Goal: Feedback & Contribution: Submit feedback/report problem

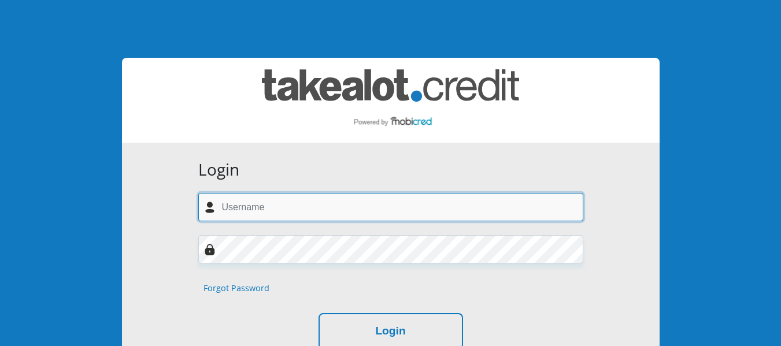
type input "jiyanejerry4@gmail.com"
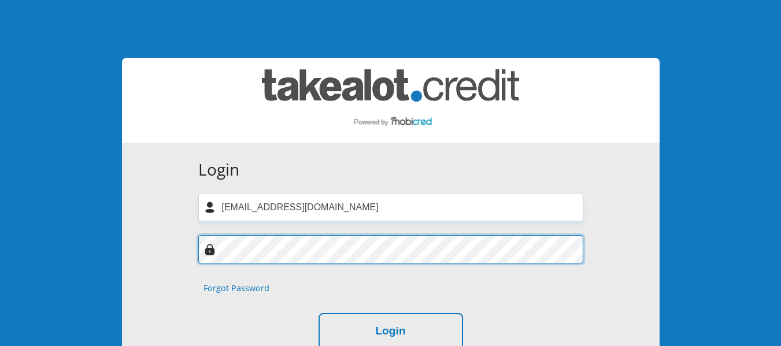
scroll to position [116, 0]
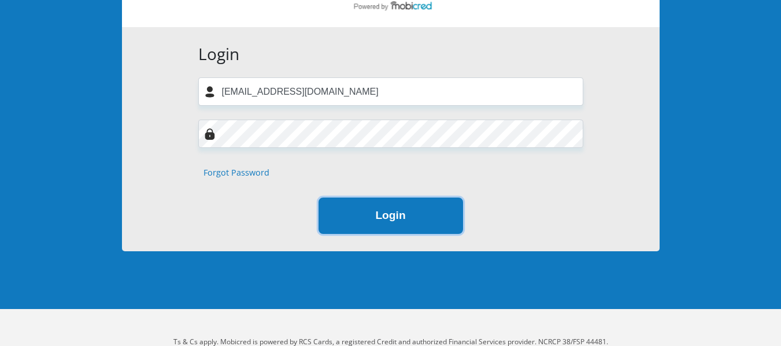
click at [390, 225] on button "Login" at bounding box center [391, 216] width 145 height 36
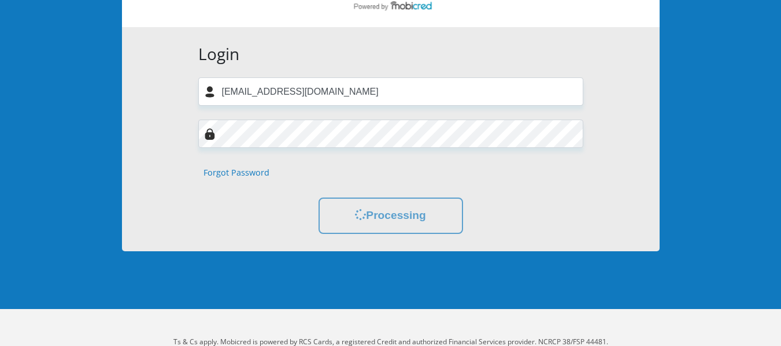
scroll to position [0, 0]
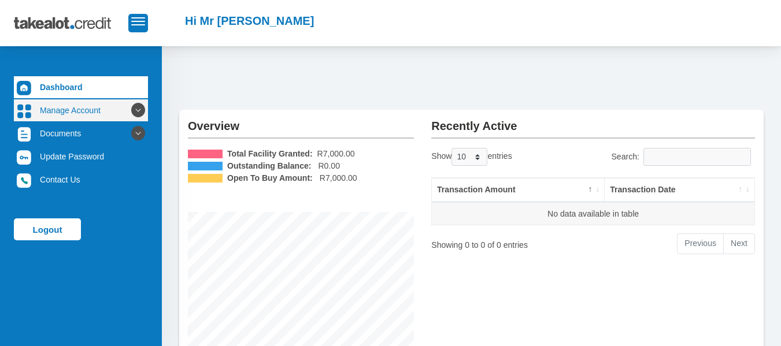
click at [90, 112] on link "Manage Account" at bounding box center [81, 110] width 134 height 22
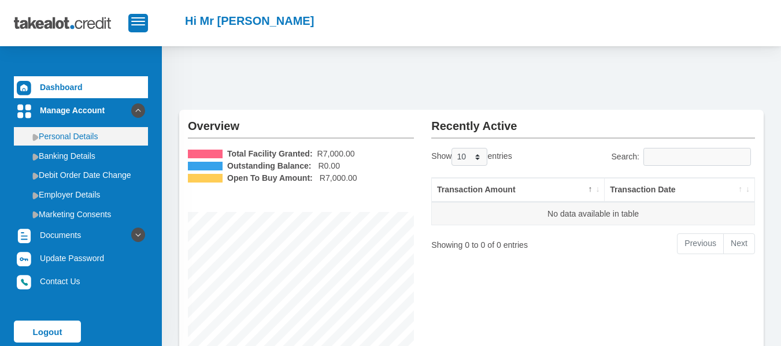
click at [76, 143] on link "Personal Details" at bounding box center [81, 136] width 134 height 19
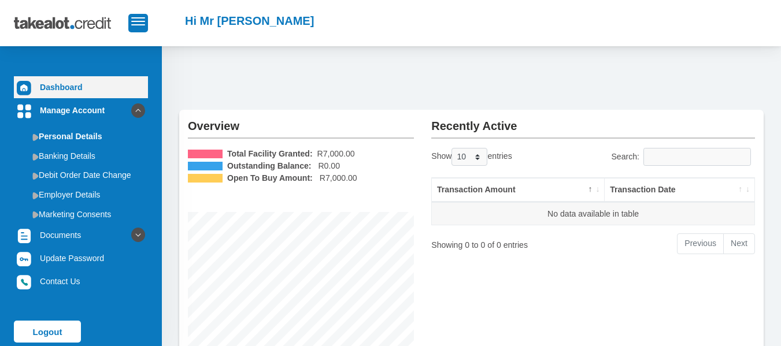
click at [69, 76] on link "Dashboard" at bounding box center [81, 87] width 134 height 22
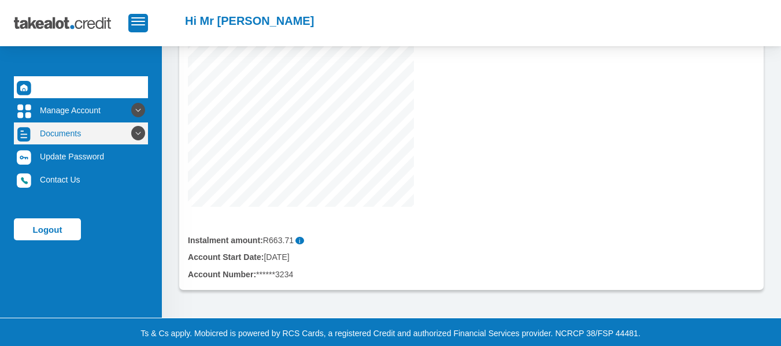
scroll to position [243, 0]
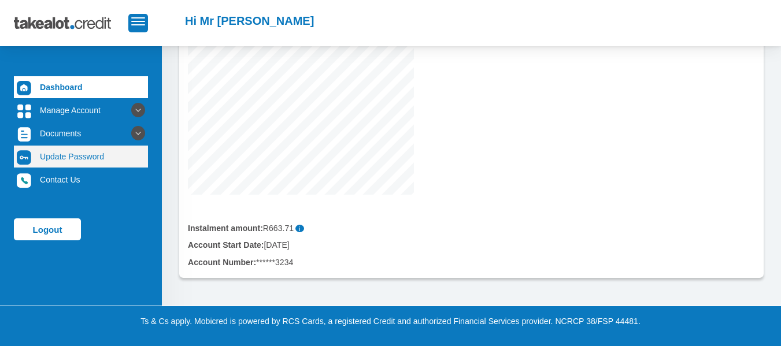
scroll to position [186, 0]
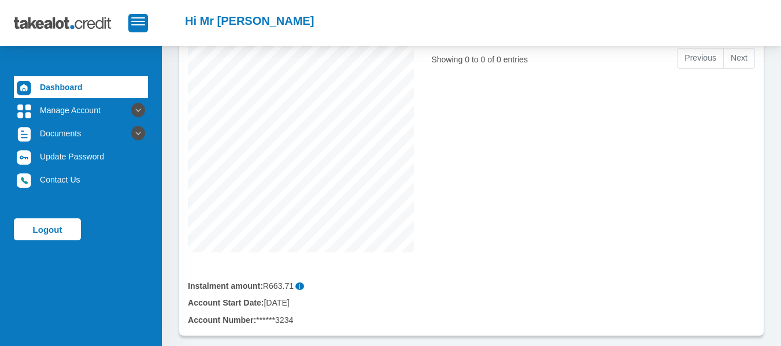
click at [417, 232] on div "Overview Total Facility Granted: R7,000.00 Outstanding Balance: R0.00 Open To B…" at bounding box center [300, 130] width 243 height 412
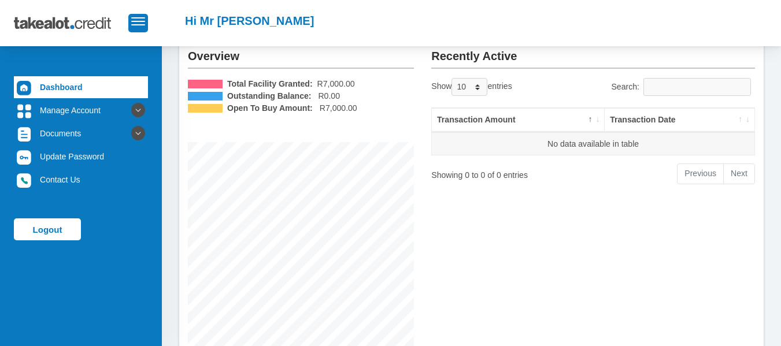
scroll to position [0, 0]
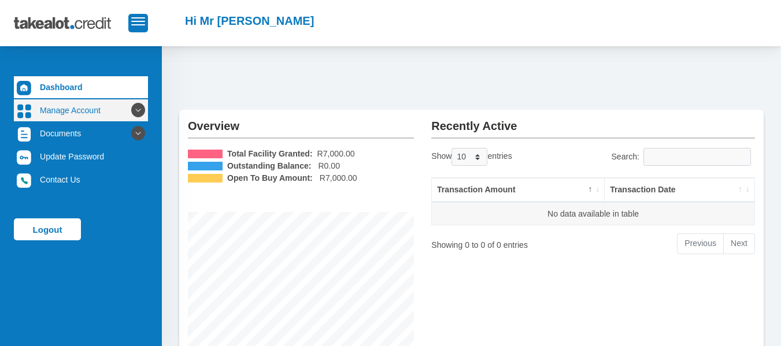
click at [128, 108] on icon at bounding box center [138, 111] width 20 height 20
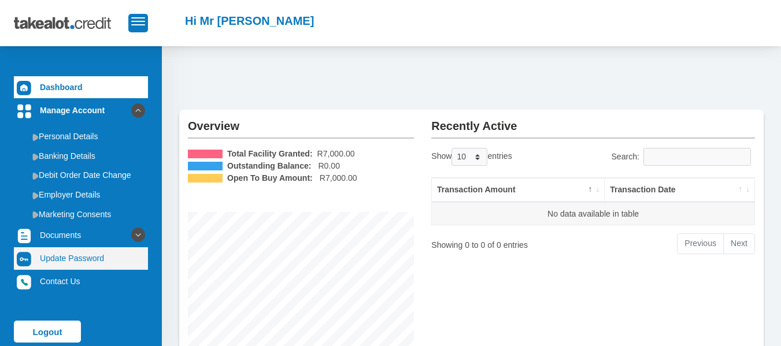
click at [76, 258] on link "Update Password" at bounding box center [81, 258] width 134 height 22
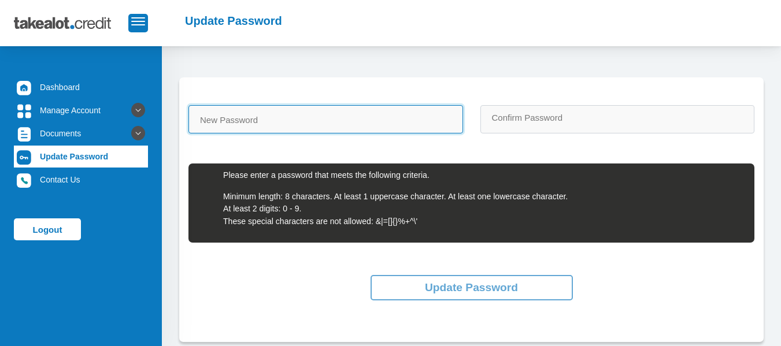
click at [261, 116] on input "New Password" at bounding box center [326, 119] width 275 height 28
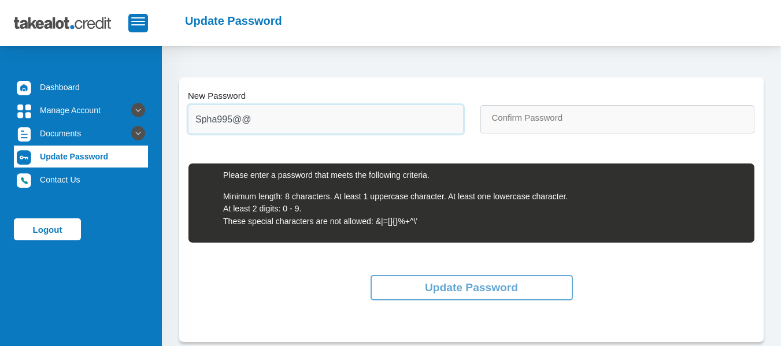
click at [363, 126] on input "Spha995@@" at bounding box center [326, 119] width 275 height 28
type input "Spha995@@"
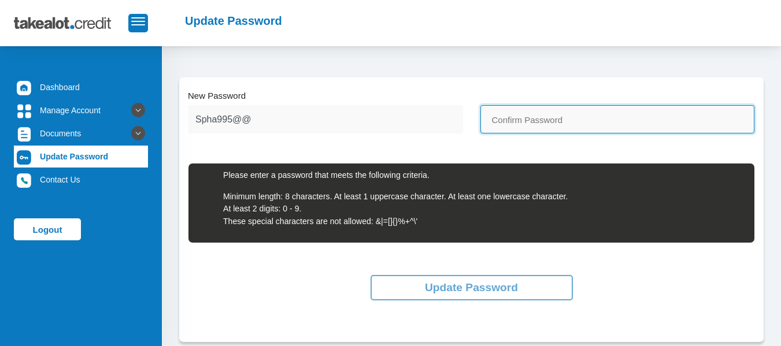
click at [545, 127] on input "Confirm Password" at bounding box center [618, 119] width 275 height 28
paste input "Spha995@@"
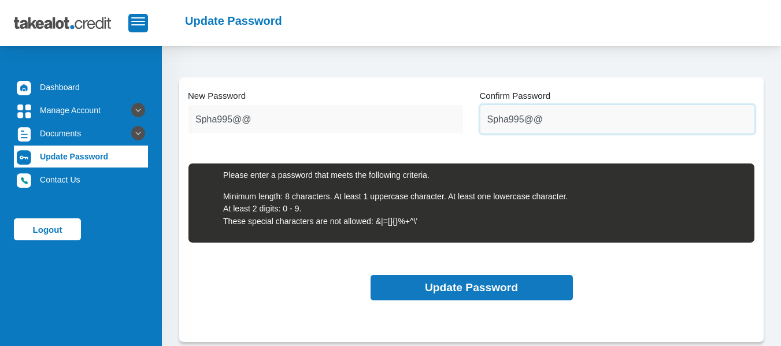
type input "Spha995@@"
click at [469, 284] on button "Update Password" at bounding box center [472, 288] width 202 height 26
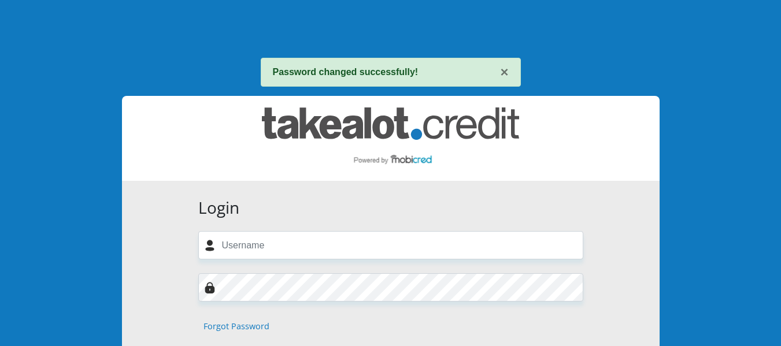
scroll to position [58, 0]
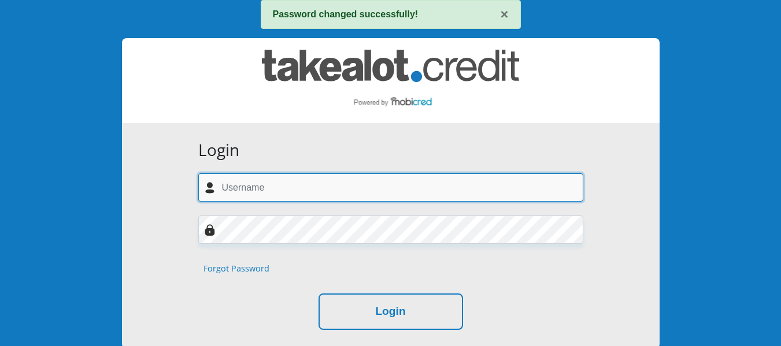
type input "jiyanejerry4@gmail.com"
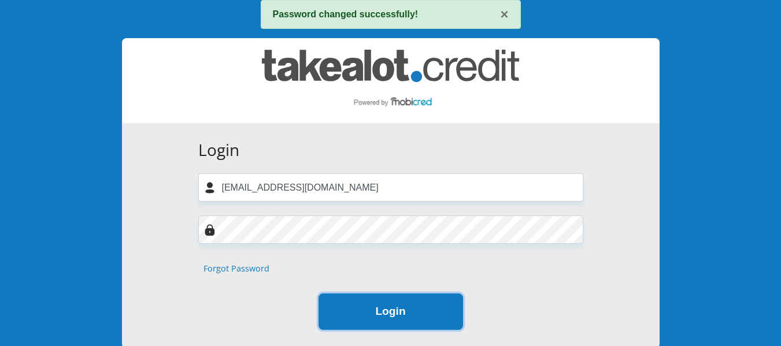
click at [428, 317] on button "Login" at bounding box center [391, 312] width 145 height 36
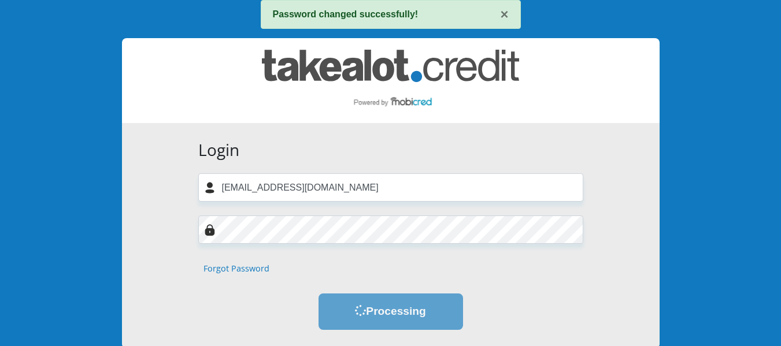
scroll to position [0, 0]
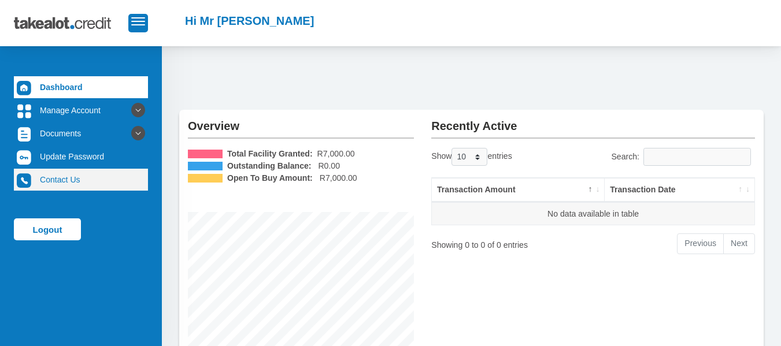
click at [69, 181] on link "Contact Us" at bounding box center [81, 180] width 134 height 22
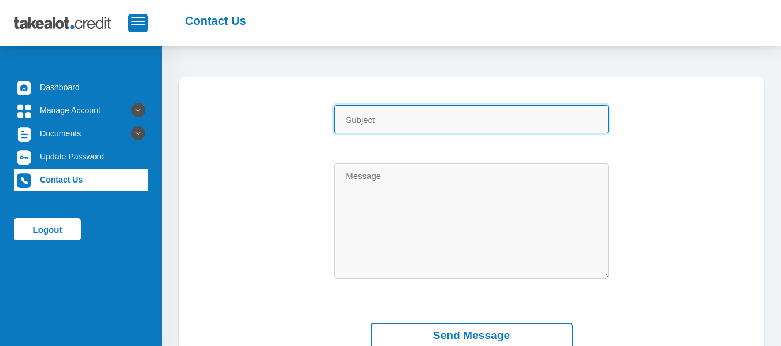
click at [369, 119] on input "Subject" at bounding box center [471, 119] width 275 height 28
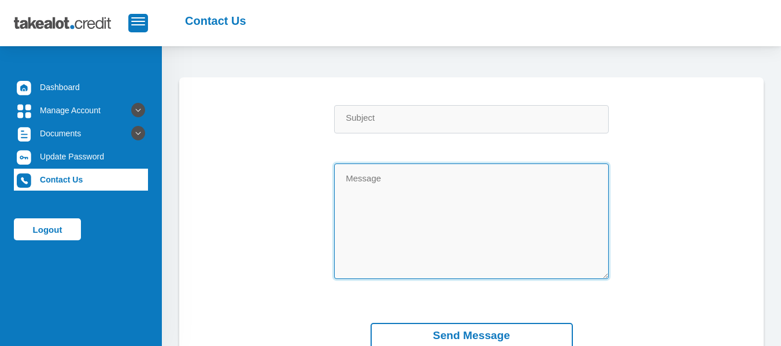
click at [375, 201] on textarea "Message" at bounding box center [471, 222] width 275 height 116
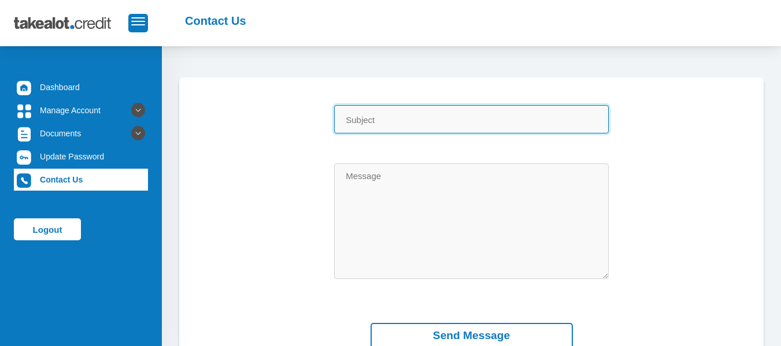
click at [390, 123] on input "Subject" at bounding box center [471, 119] width 275 height 28
type input "Unable to make purchases"
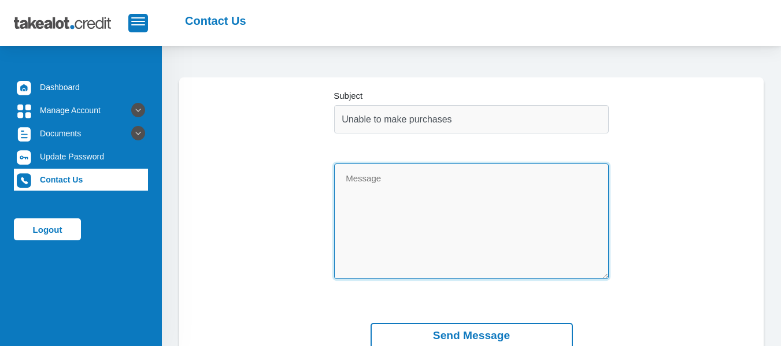
click at [399, 184] on textarea "Message" at bounding box center [471, 222] width 275 height 116
click at [367, 197] on textarea "Message" at bounding box center [471, 222] width 275 height 116
paste textarea "Declined: Account Verification incomplete. Please contact Mobicred for further …"
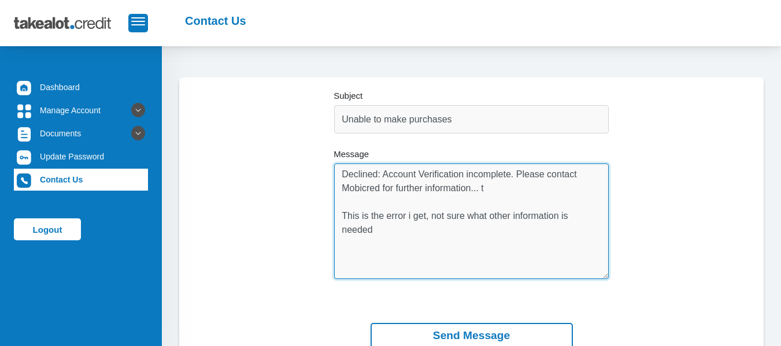
click at [501, 189] on textarea "Declined: Account Verification incomplete. Please contact Mobicred for further …" at bounding box center [471, 222] width 275 height 116
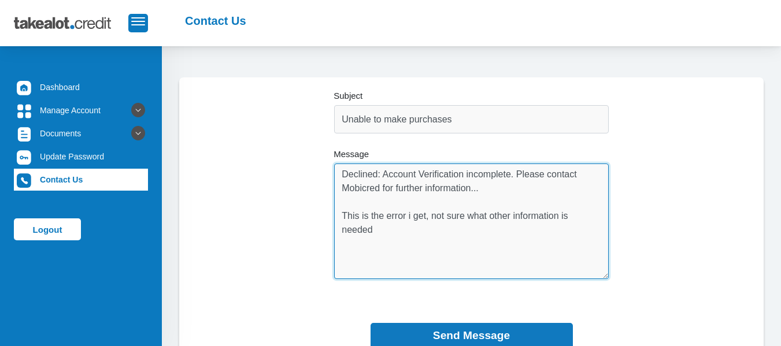
scroll to position [58, 0]
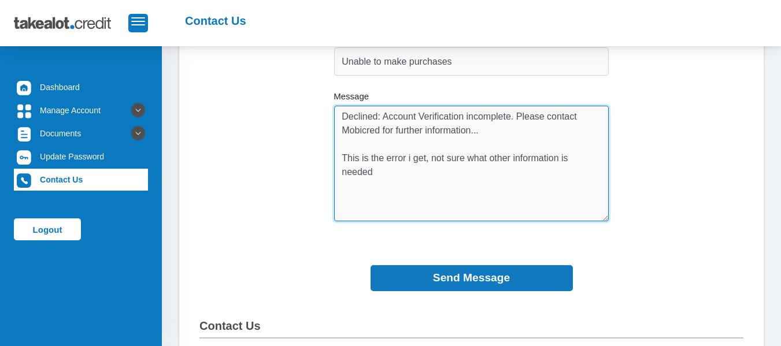
type textarea "Declined: Account Verification incomplete. Please contact Mobicred for further …"
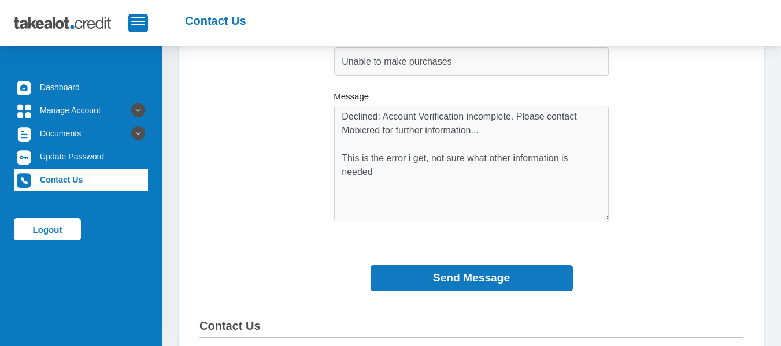
click at [489, 280] on button "Send Message" at bounding box center [472, 278] width 202 height 26
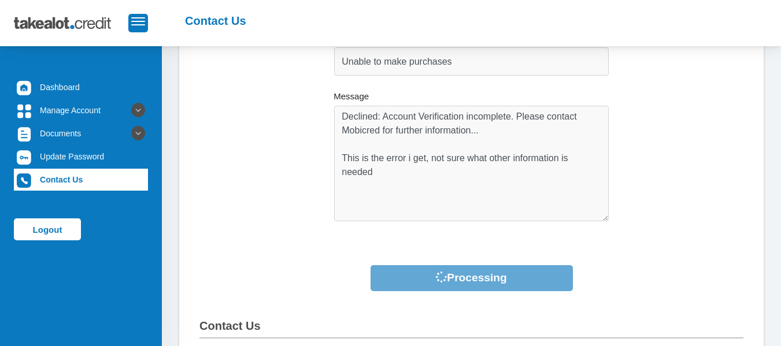
scroll to position [0, 0]
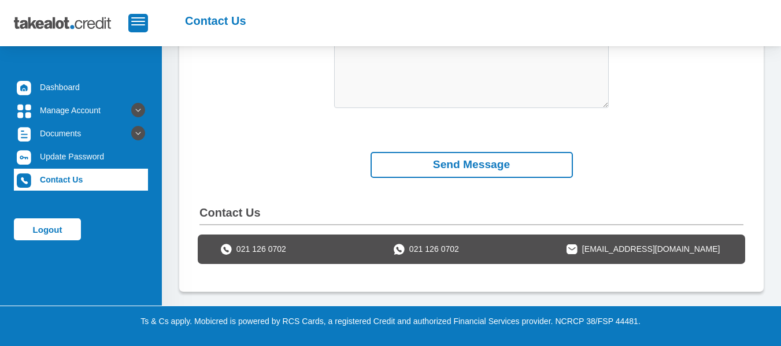
scroll to position [150, 0]
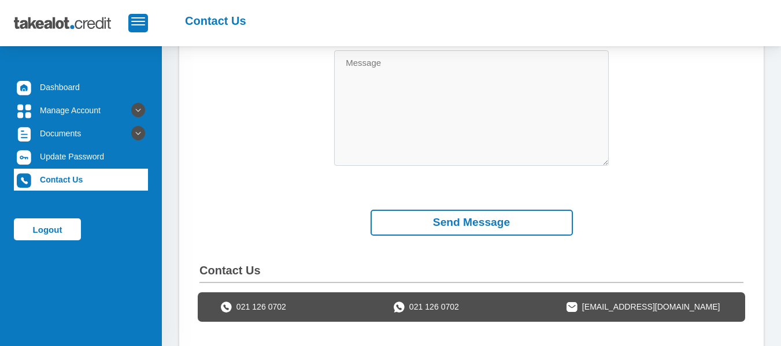
click at [589, 309] on span "takealotcredit@mobicred.co.za" at bounding box center [651, 307] width 138 height 12
drag, startPoint x: 580, startPoint y: 311, endPoint x: 692, endPoint y: 317, distance: 112.4
click at [692, 317] on div "021 126 0702 021 126 0702 takealotcredit@mobicred.co.za" at bounding box center [472, 307] width 548 height 29
copy span "takealotcredit@mobicred.co.za"
